Goal: Transaction & Acquisition: Purchase product/service

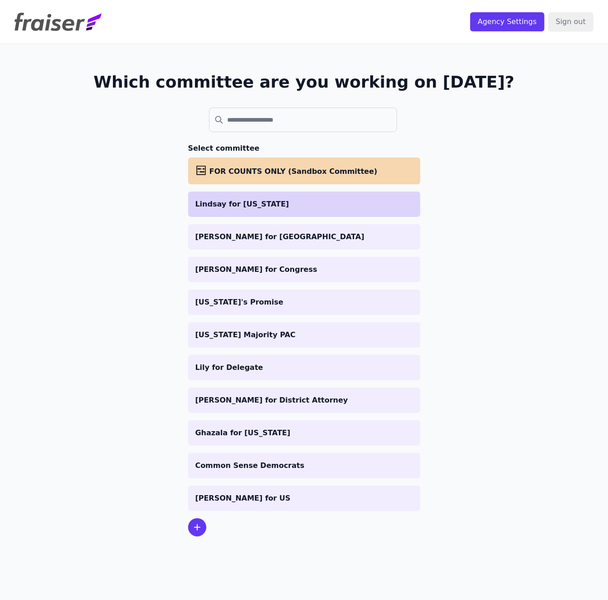
click at [226, 200] on p "Lindsay for Iowa" at bounding box center [304, 204] width 218 height 11
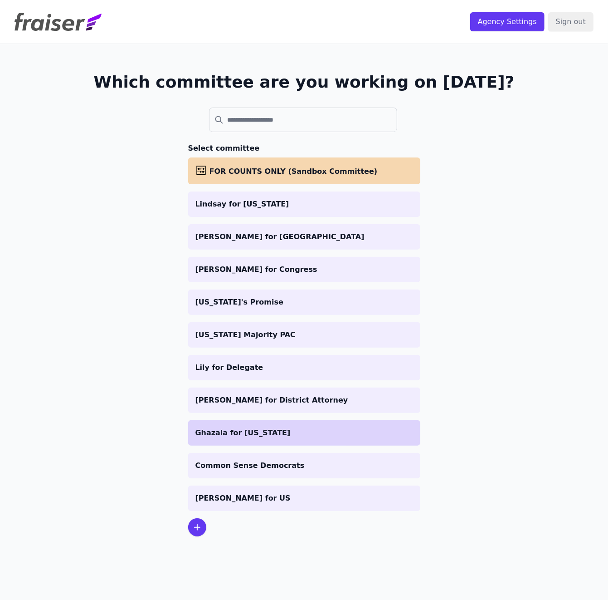
click at [215, 429] on p "Ghazala for [US_STATE]" at bounding box center [304, 432] width 218 height 11
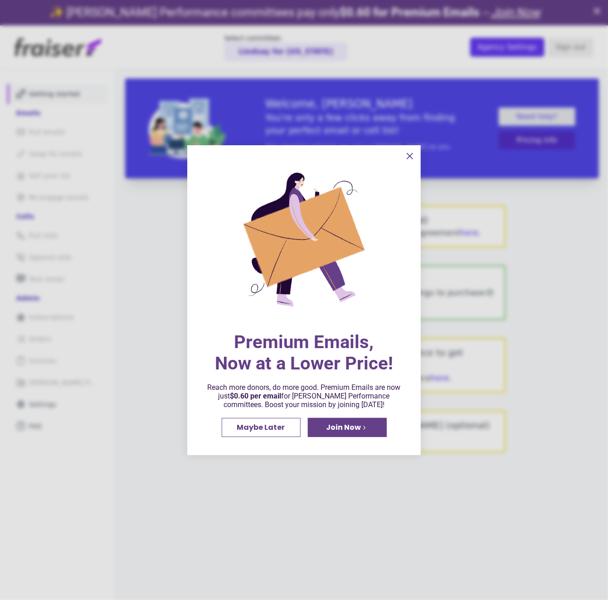
click at [410, 153] on icon "information" at bounding box center [410, 156] width 11 height 11
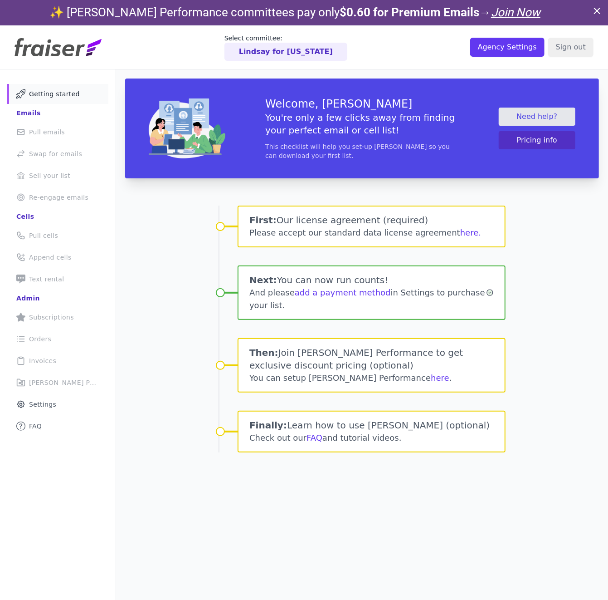
click at [45, 131] on li "Mail Icon Outline of a mail envelope Pull emails" at bounding box center [57, 132] width 101 height 20
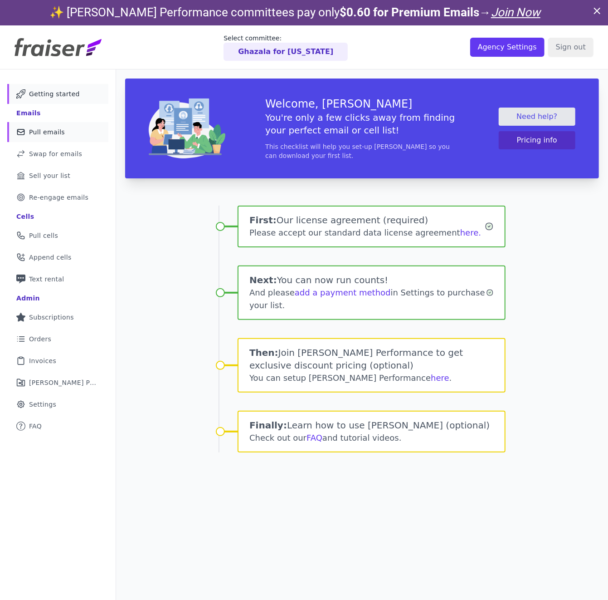
click at [44, 127] on span "Pull emails" at bounding box center [47, 131] width 36 height 9
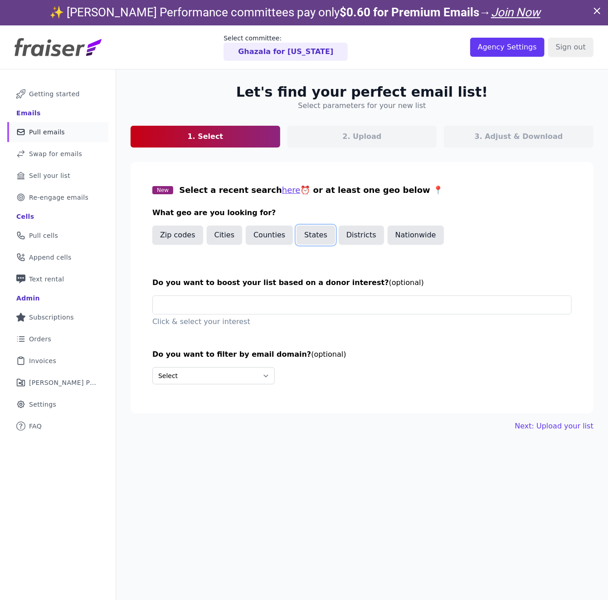
click at [318, 238] on button "States" at bounding box center [316, 234] width 39 height 19
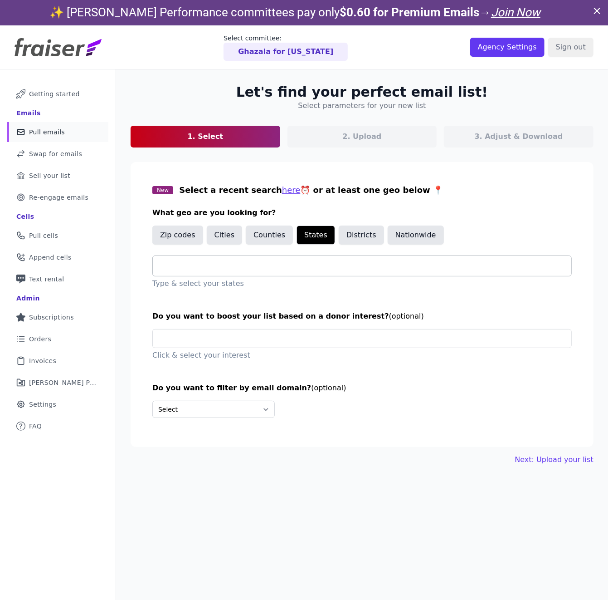
click at [214, 257] on div at bounding box center [365, 266] width 411 height 20
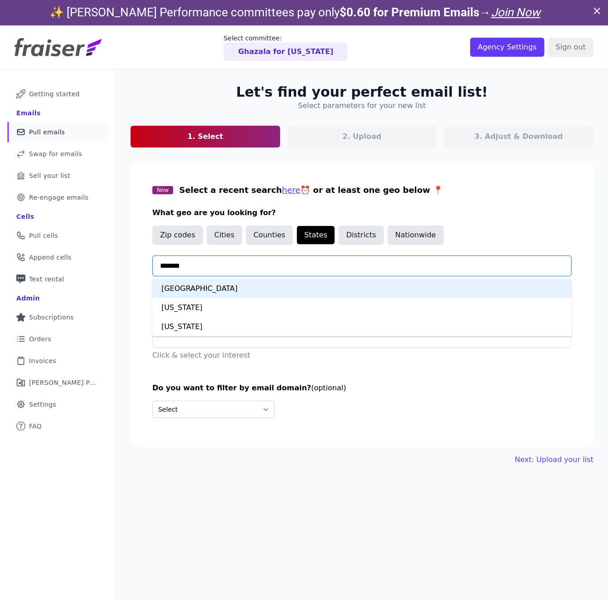
type input "********"
click at [174, 286] on div "Virginia" at bounding box center [362, 288] width 420 height 19
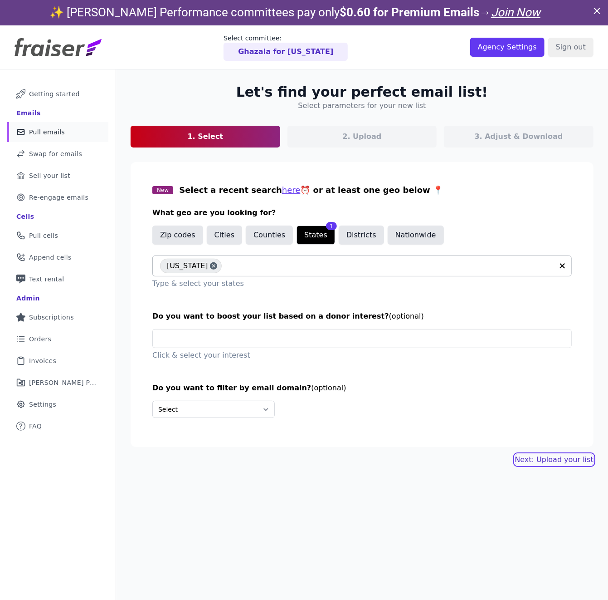
click at [540, 464] on link "Next: Upload your list" at bounding box center [554, 459] width 78 height 11
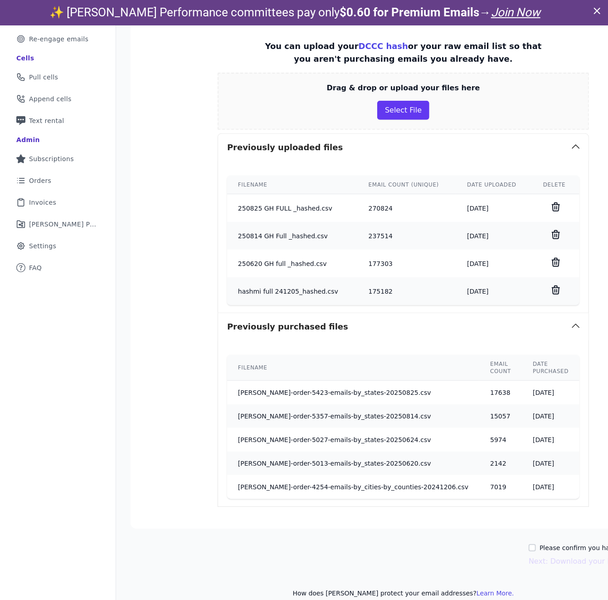
scroll to position [132, 0]
click at [381, 111] on button "Select File" at bounding box center [403, 110] width 52 height 19
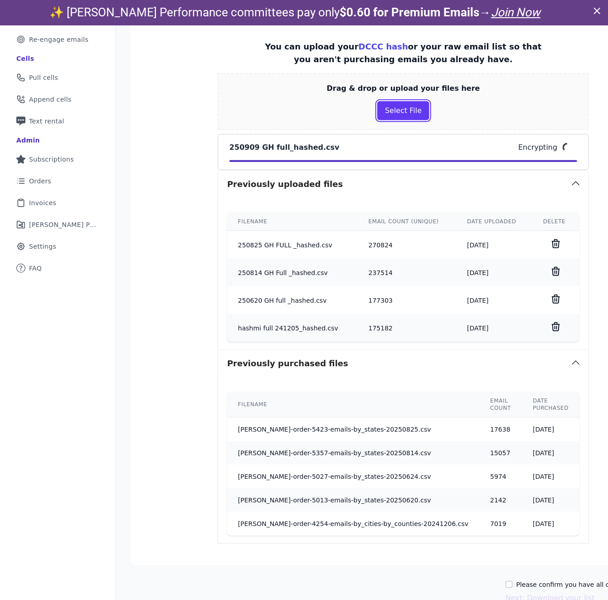
scroll to position [189, 0]
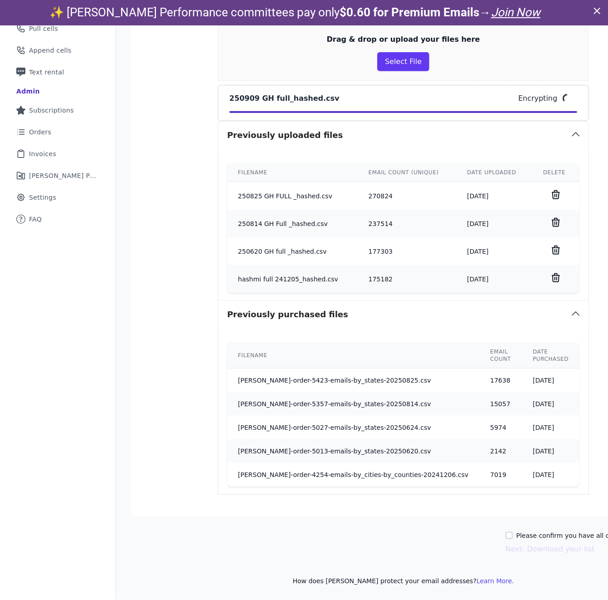
click at [506, 535] on div "Please confirm you have all correct lists uploaded." at bounding box center [591, 535] width 171 height 9
click at [506, 537] on input "Please confirm you have all correct lists uploaded." at bounding box center [509, 535] width 7 height 7
checkbox input "true"
click at [506, 550] on button "Next: Download your list" at bounding box center [550, 548] width 89 height 11
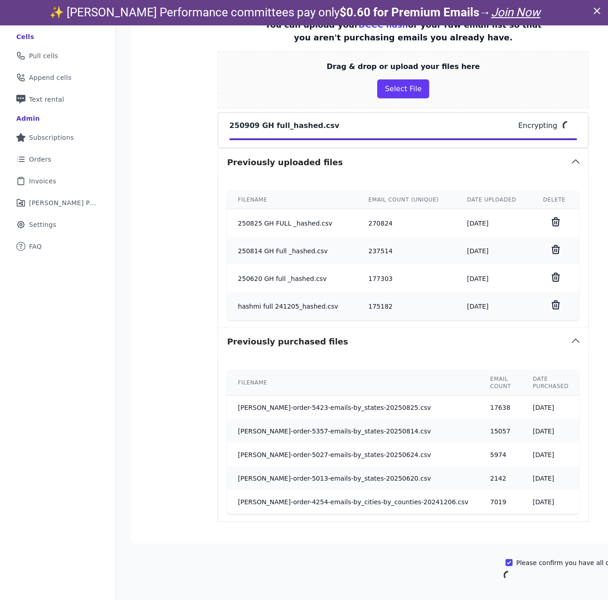
scroll to position [44, 0]
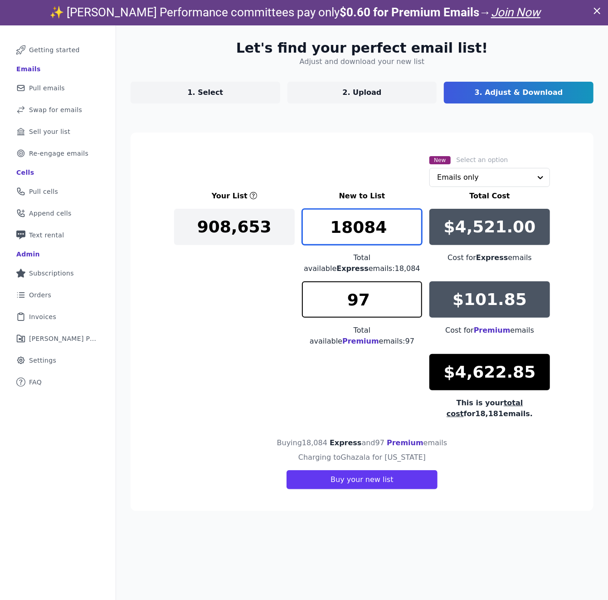
click at [375, 226] on input "18084" at bounding box center [362, 227] width 121 height 36
type input "173"
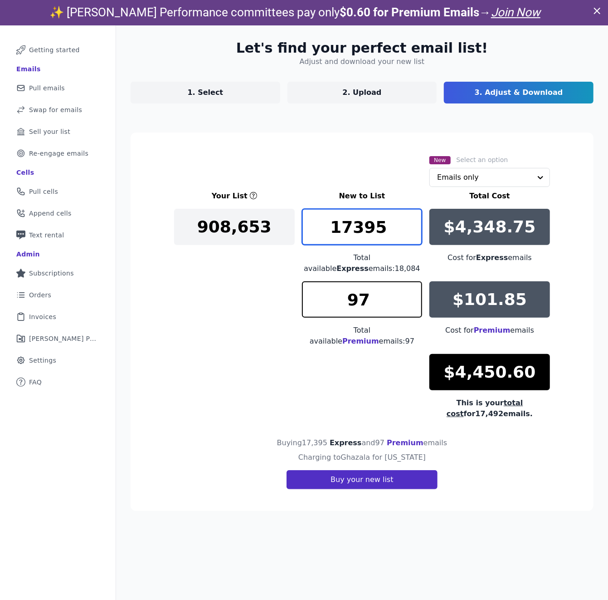
type input "17395"
click at [374, 470] on button "Buy your new list" at bounding box center [362, 479] width 151 height 19
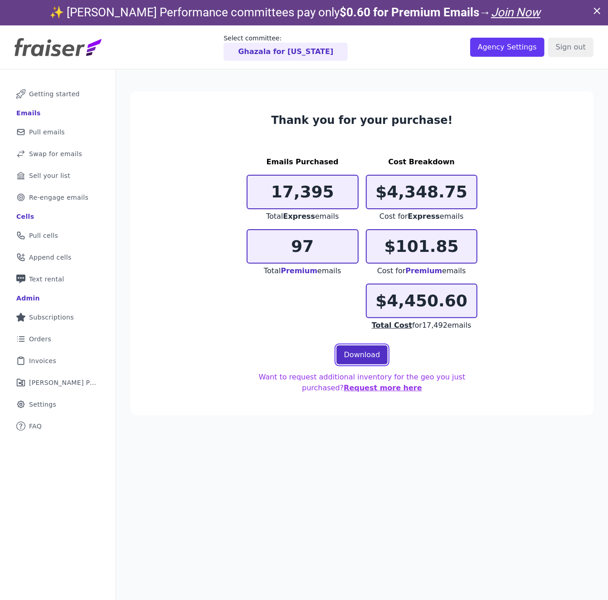
click at [369, 351] on link "Download" at bounding box center [363, 354] width 52 height 19
